Goal: Information Seeking & Learning: Learn about a topic

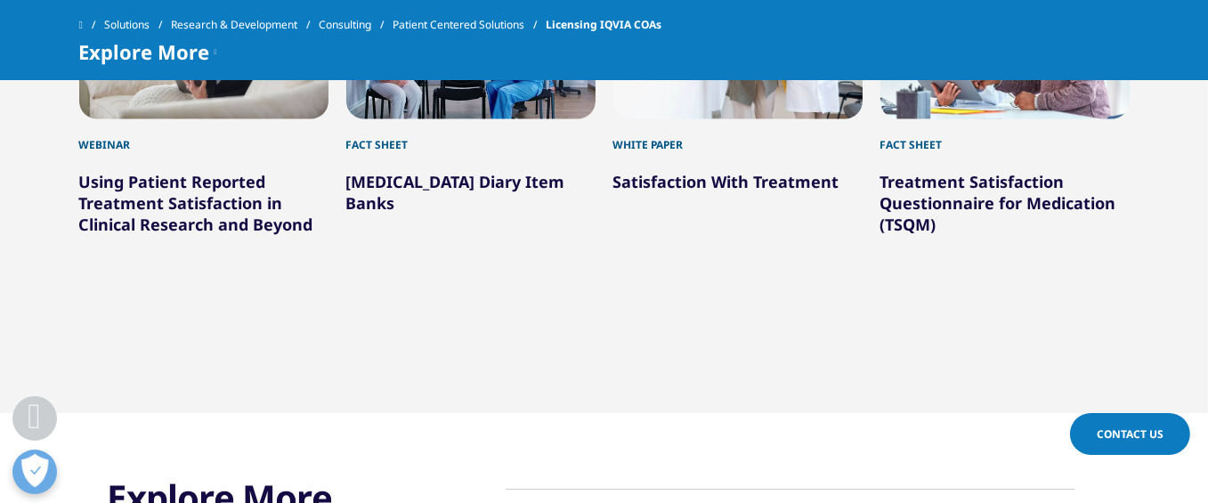
scroll to position [3827, 0]
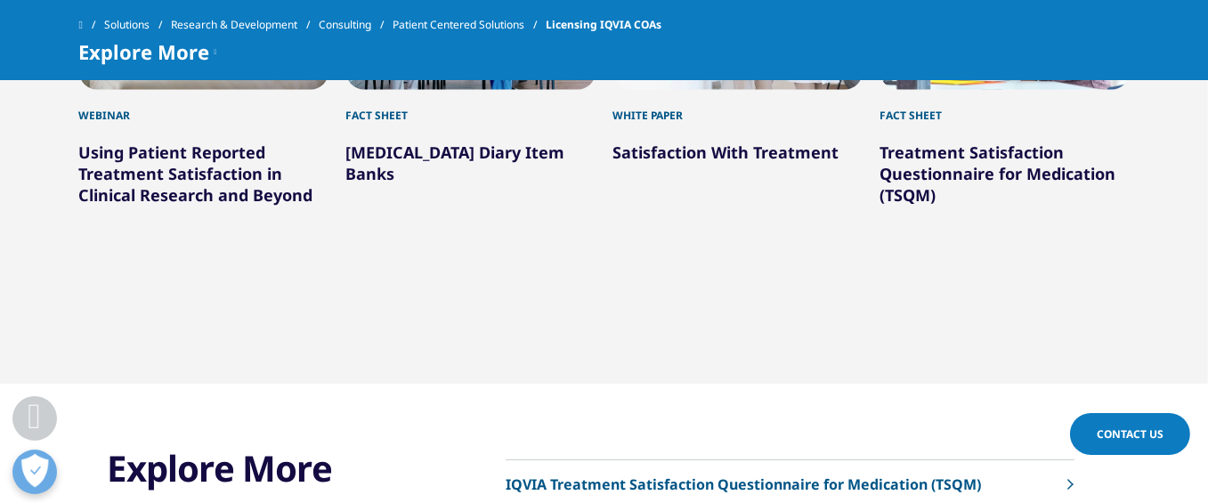
click at [210, 198] on link "Using Patient Reported Treatment Satisfaction in Clinical Research and Beyond" at bounding box center [196, 174] width 234 height 64
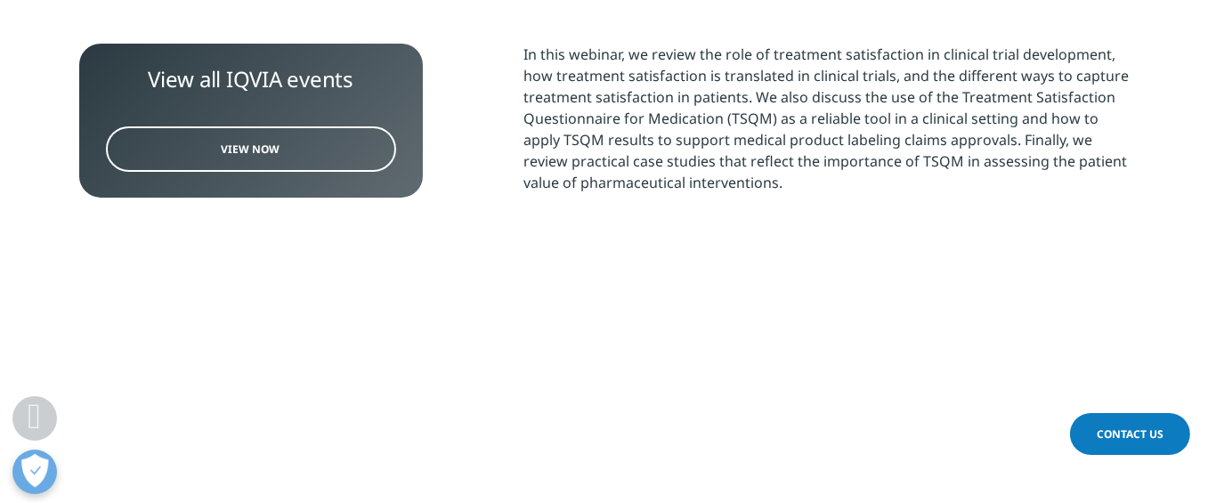
scroll to position [712, 0]
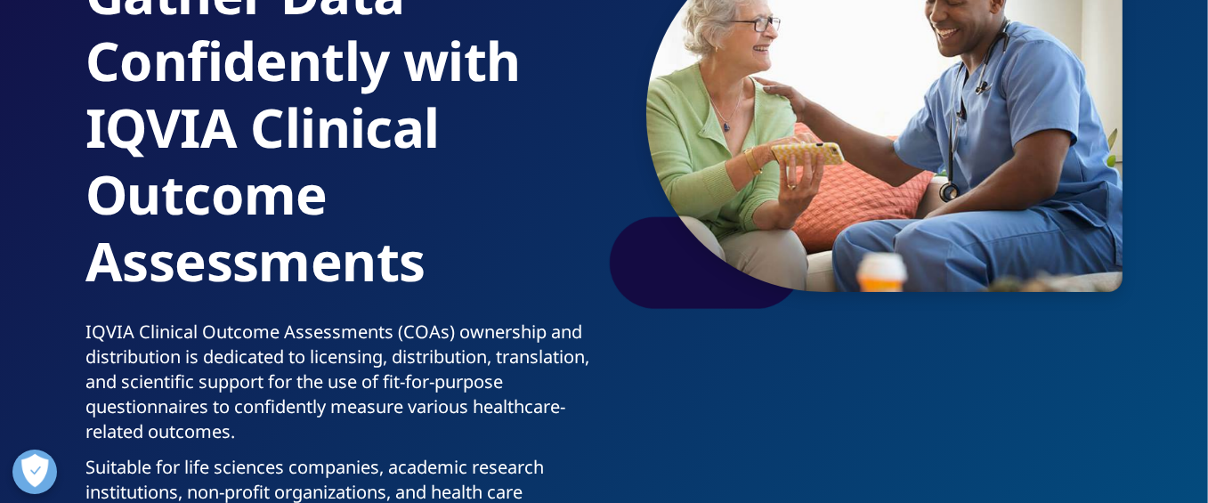
scroll to position [267, 0]
